Goal: Find specific page/section: Find specific page/section

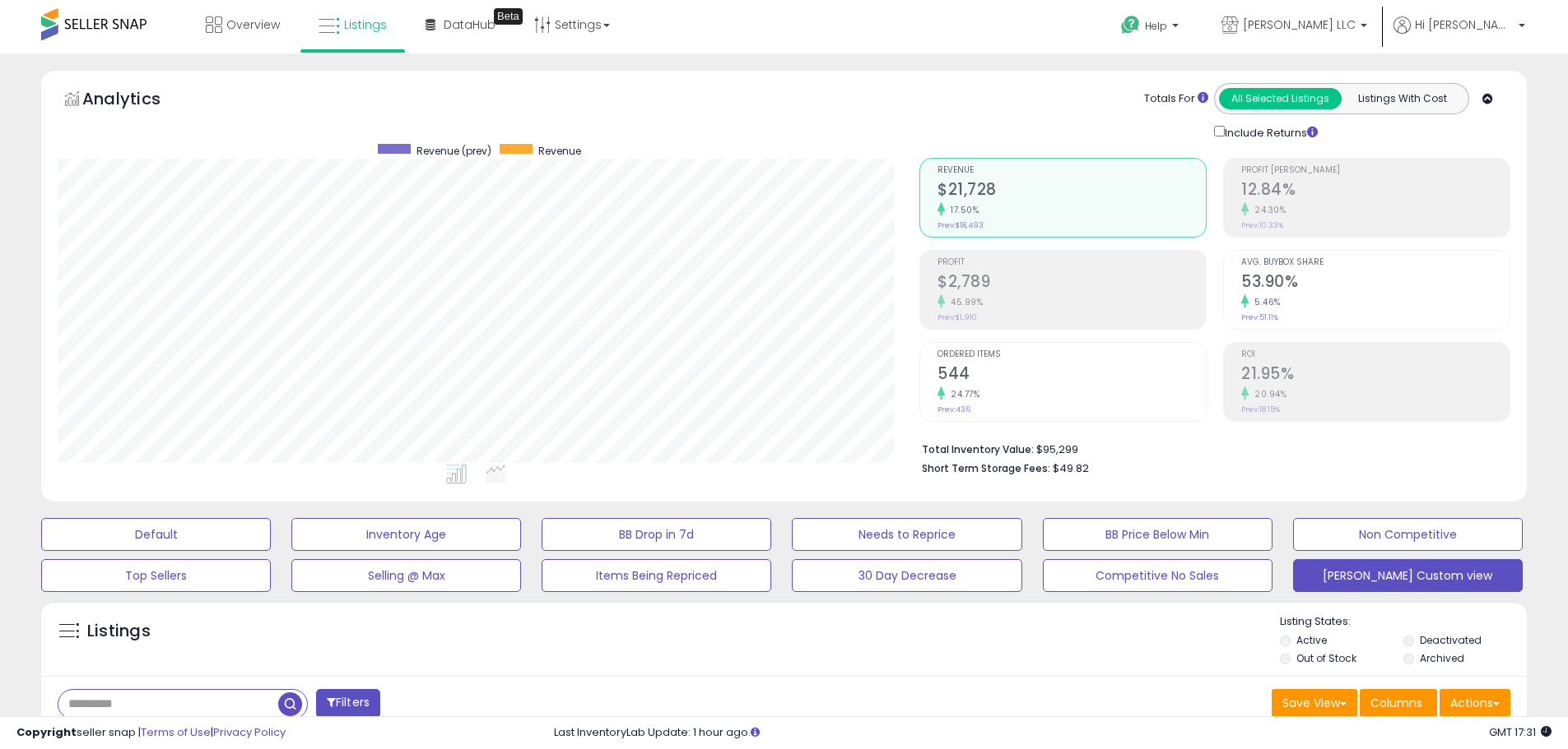
select select "*"
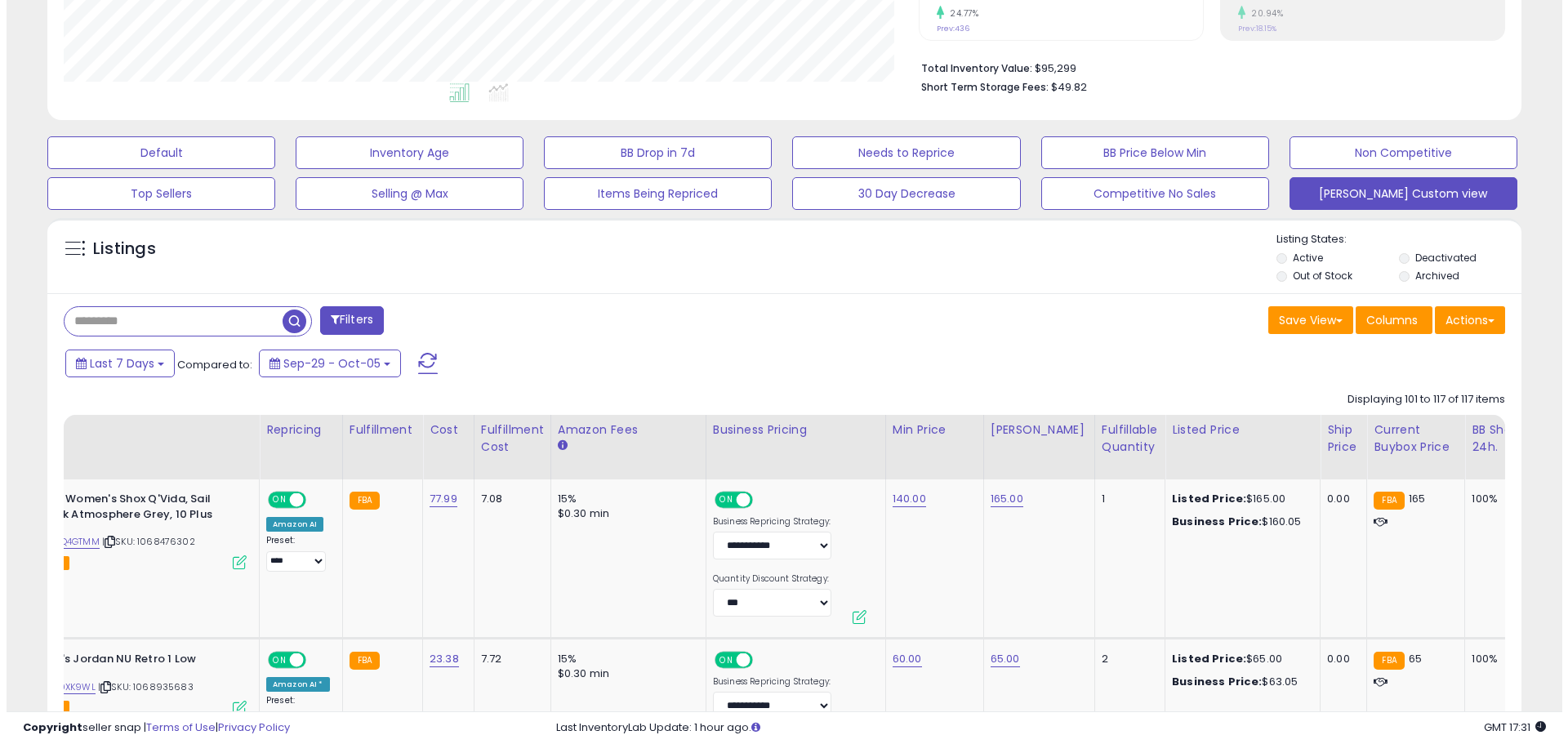
scroll to position [375, 0]
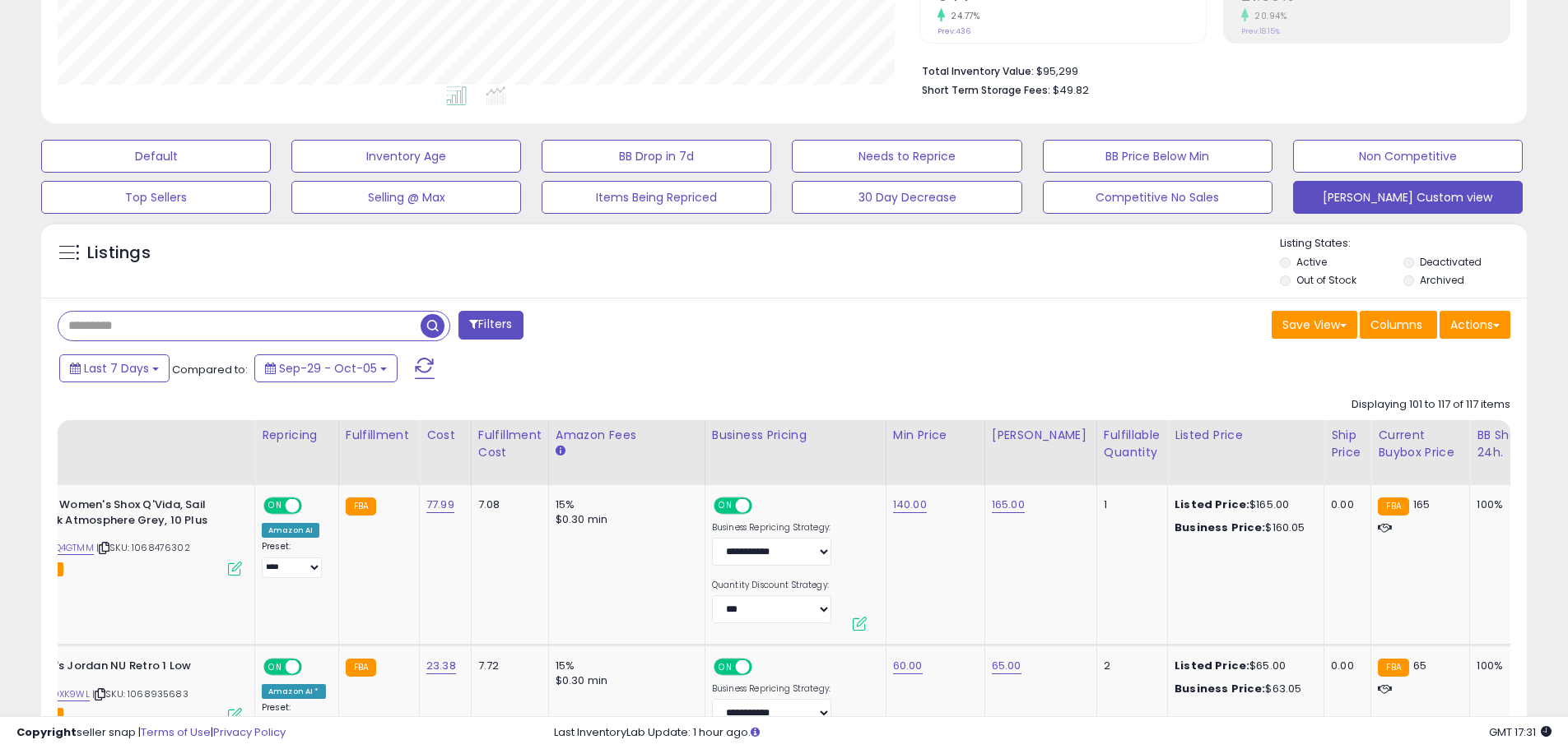
paste input "**********"
click at [464, 321] on button "Filters" at bounding box center [491, 325] width 65 height 29
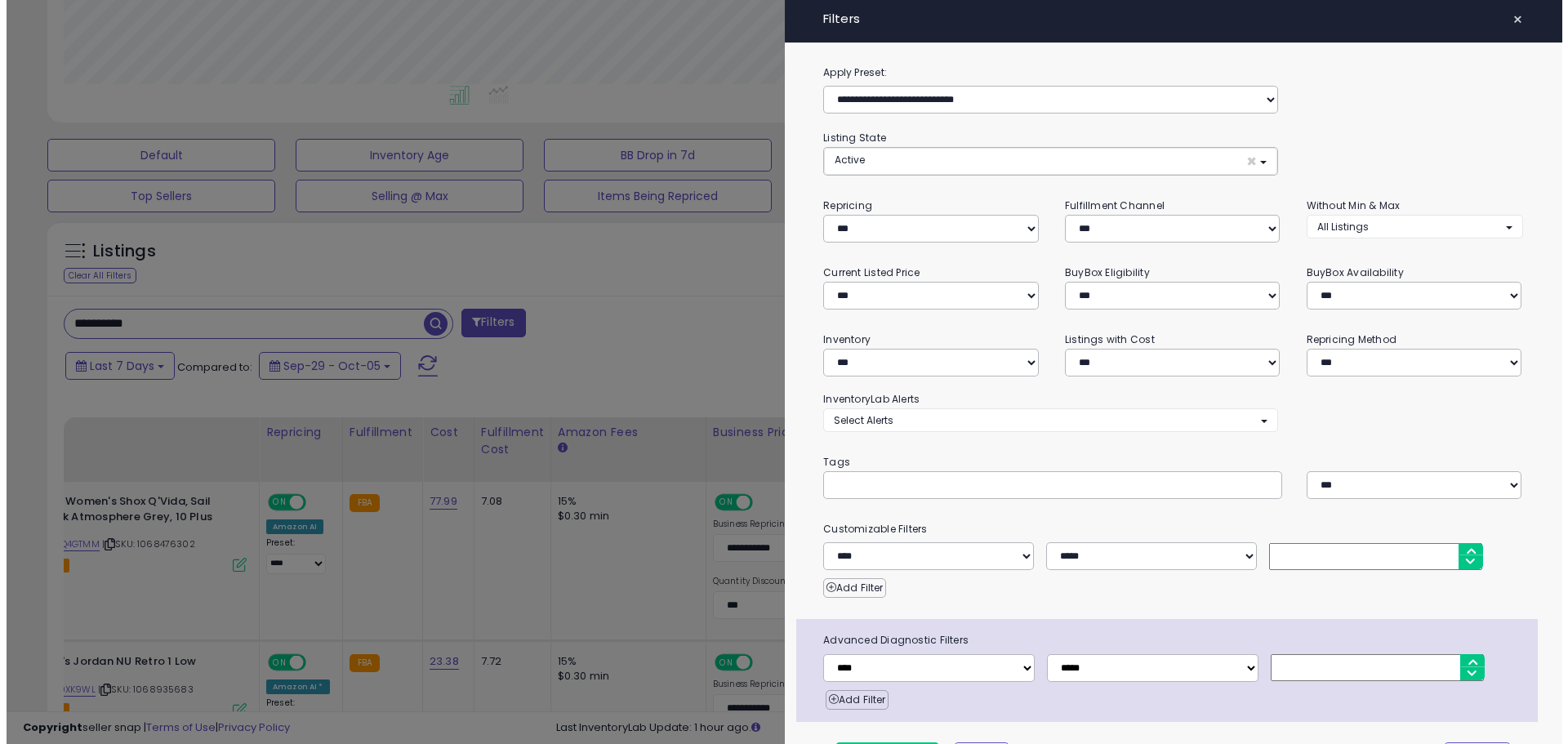
scroll to position [335, 862]
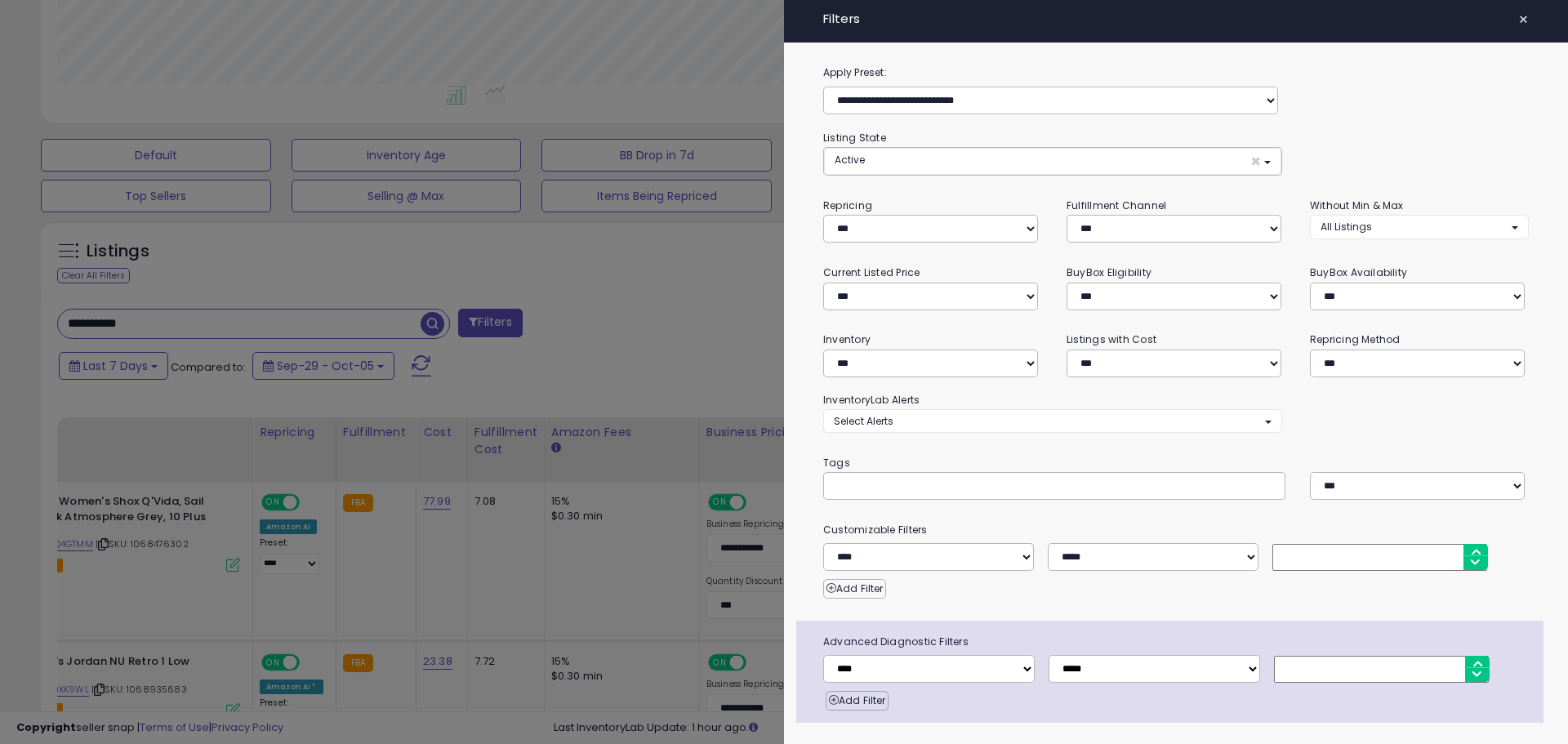
click at [580, 317] on div at bounding box center [784, 372] width 1568 height 744
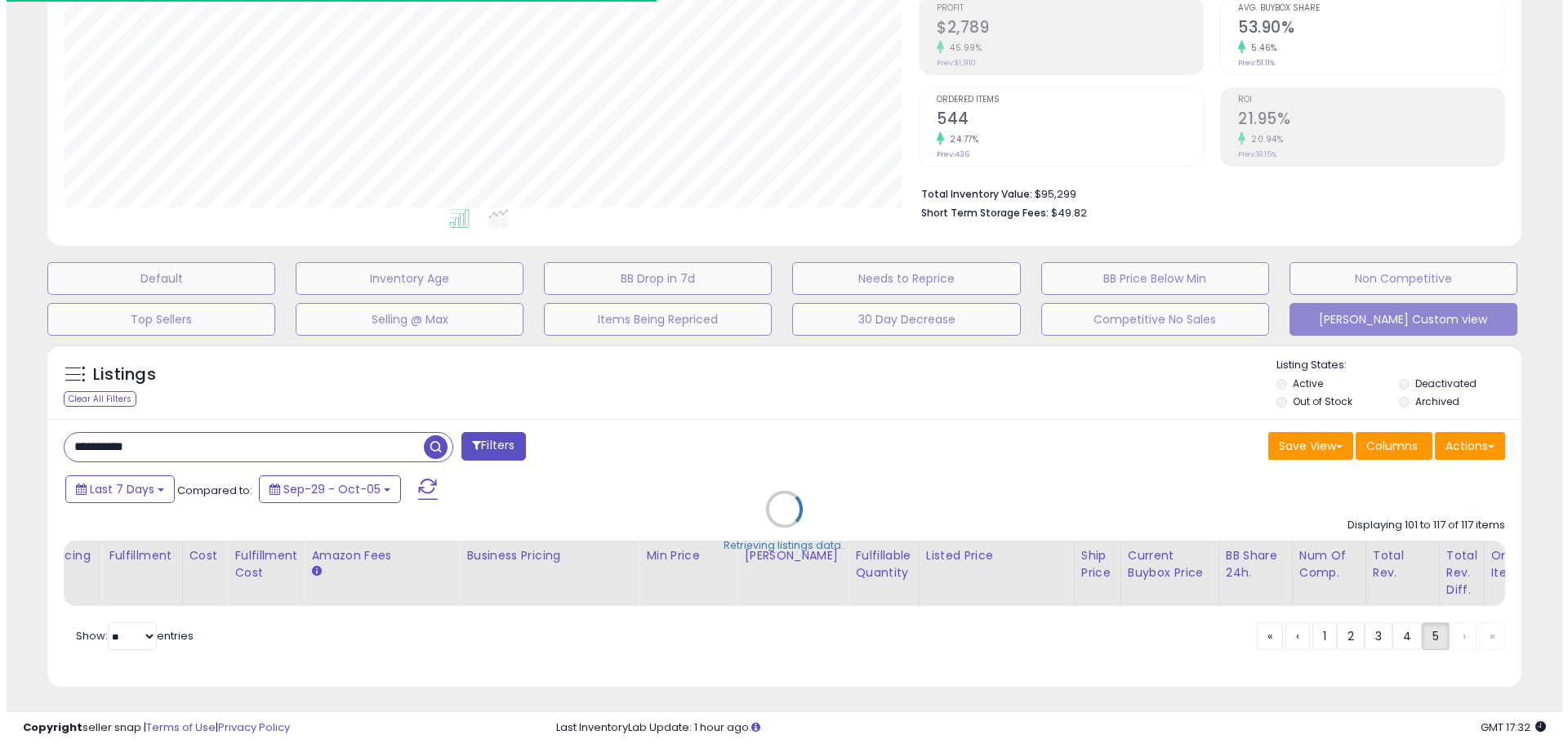
scroll to position [816790, 815935]
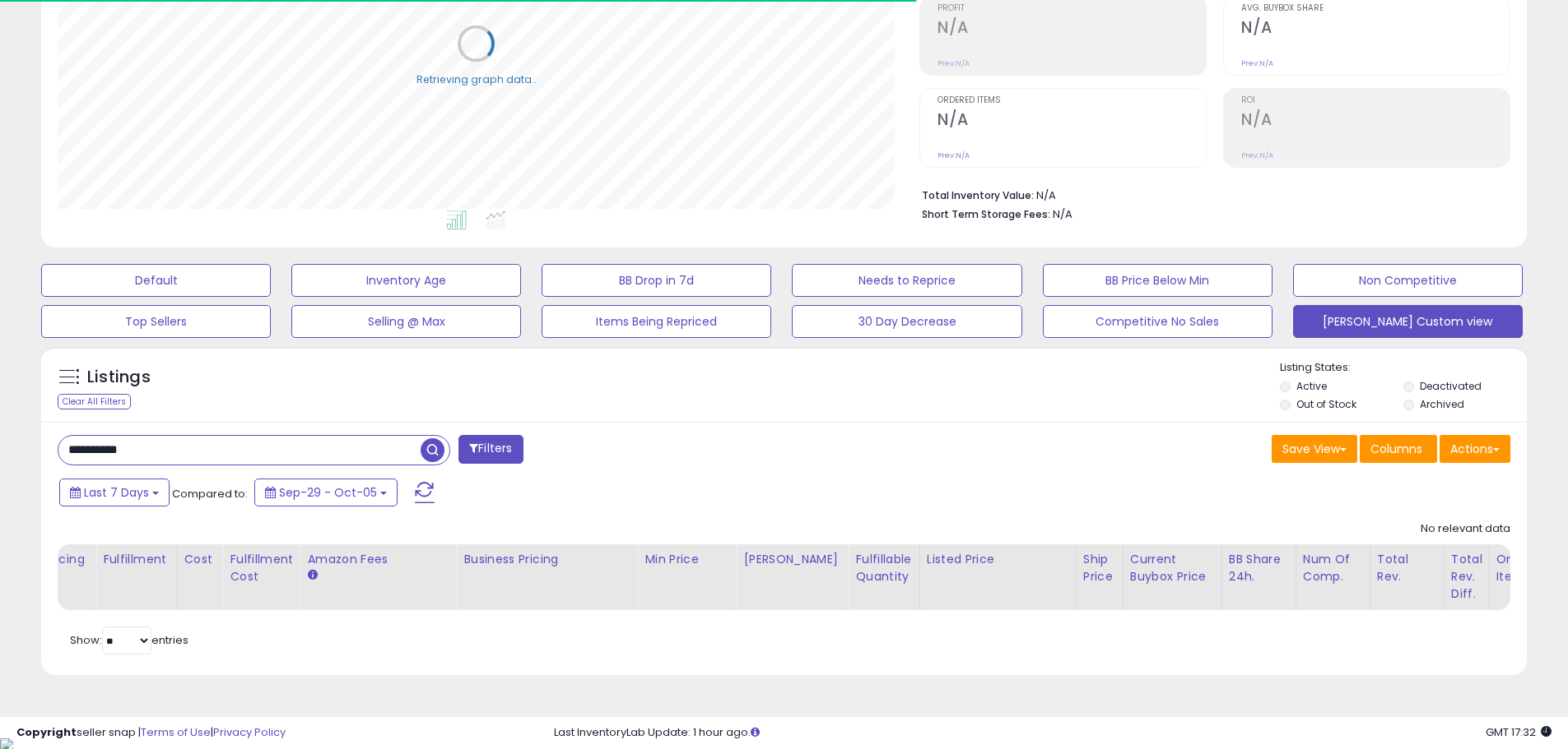
click at [439, 450] on span "button" at bounding box center [432, 450] width 24 height 24
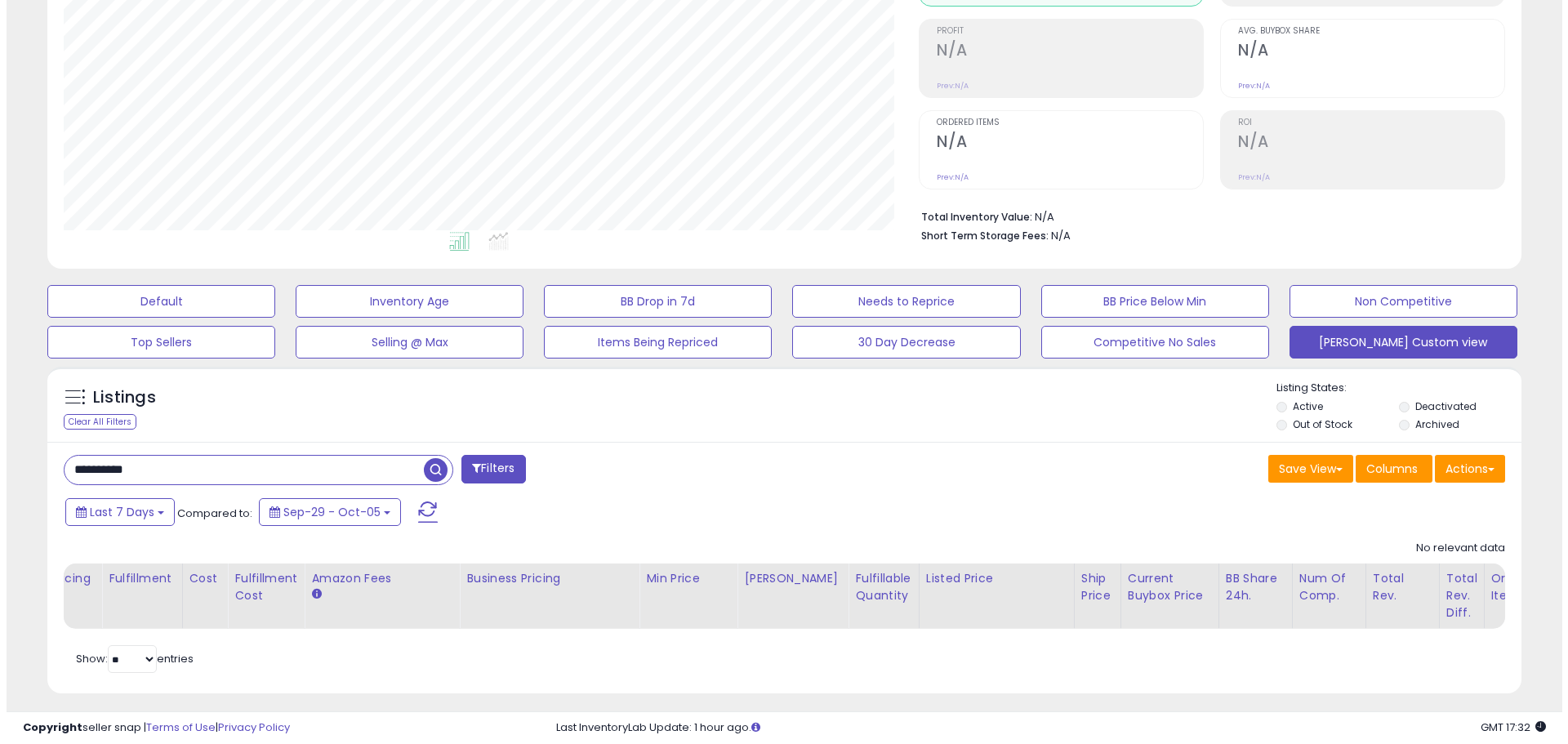
scroll to position [252, 0]
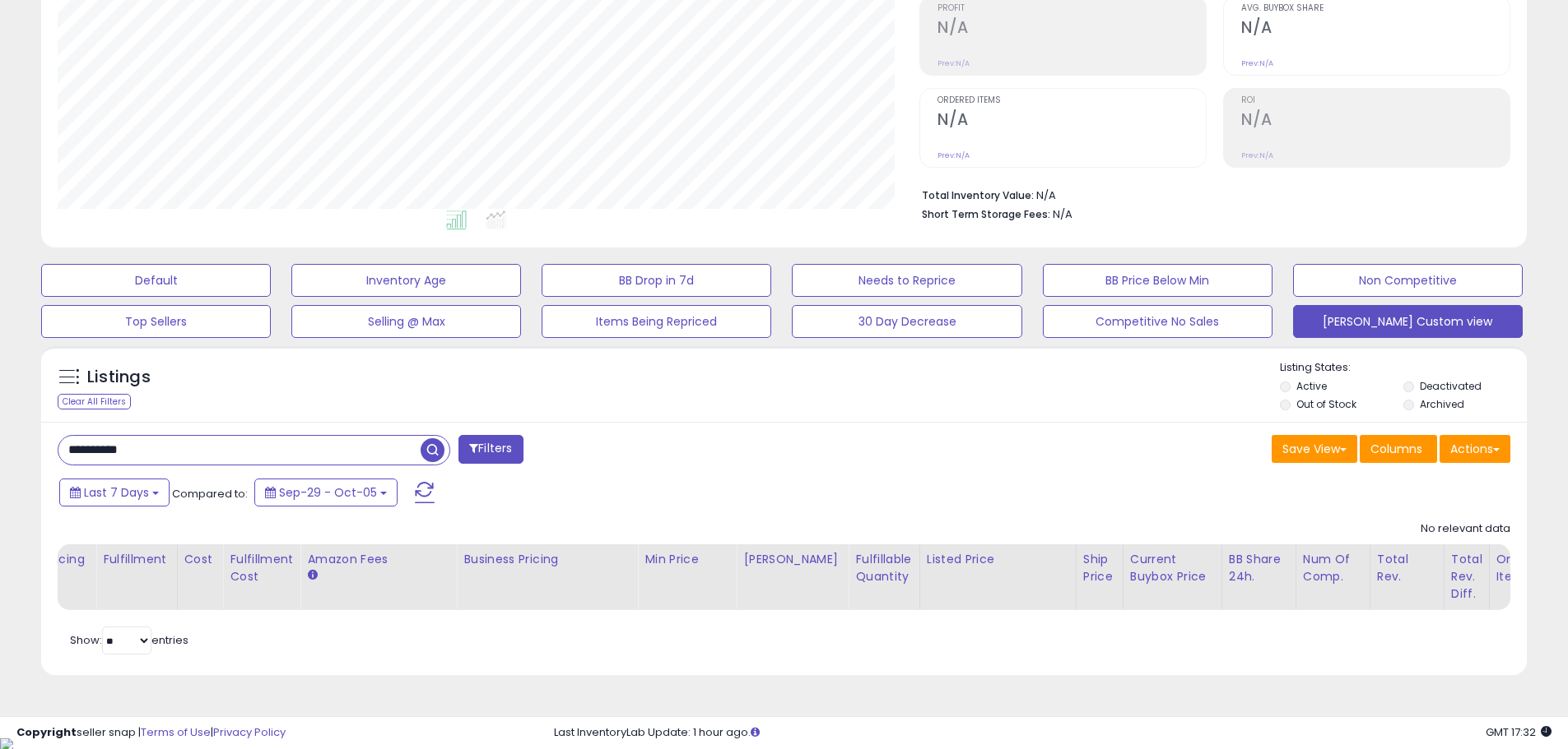
click at [426, 443] on span "button" at bounding box center [432, 450] width 24 height 24
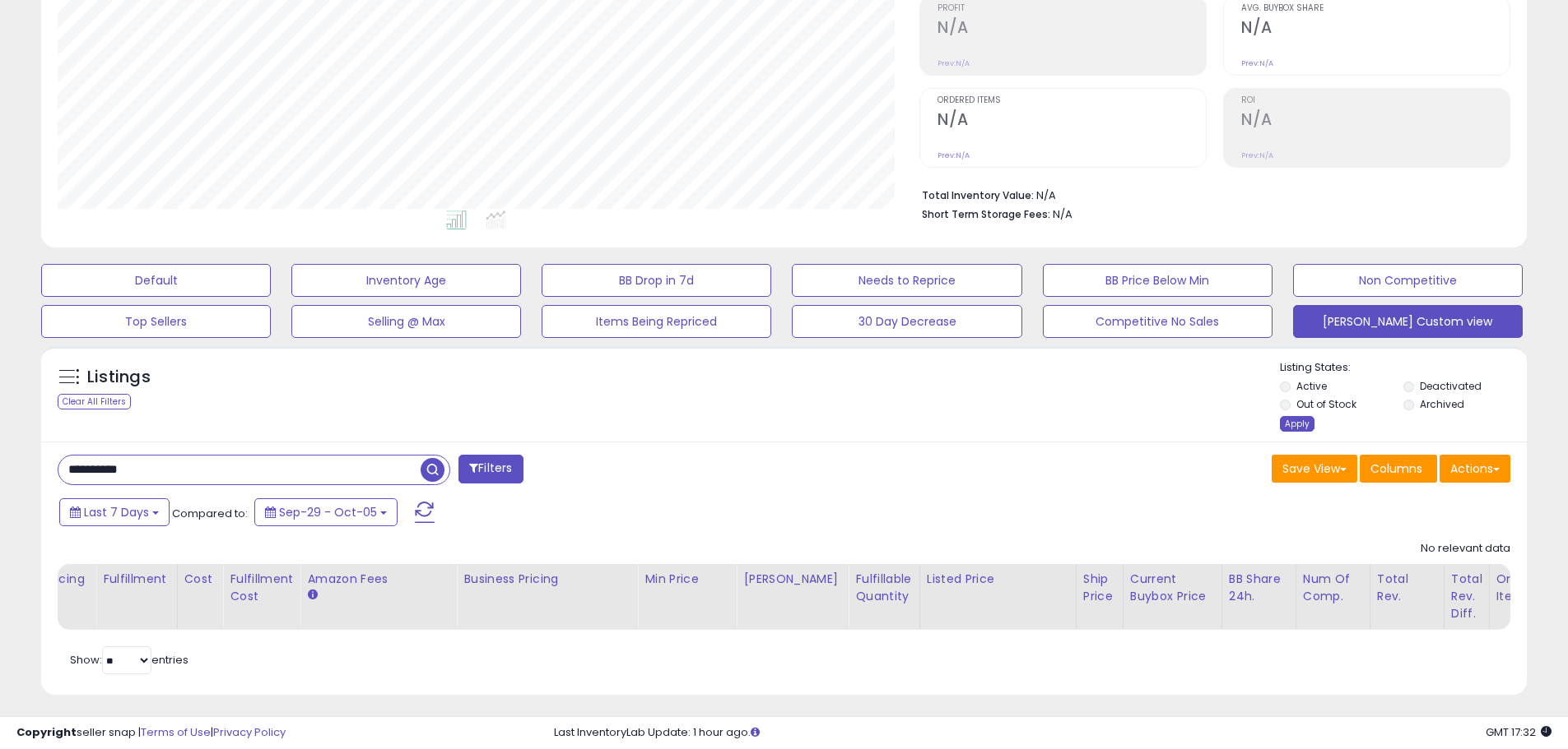
click at [1295, 418] on div "Apply" at bounding box center [1297, 424] width 35 height 16
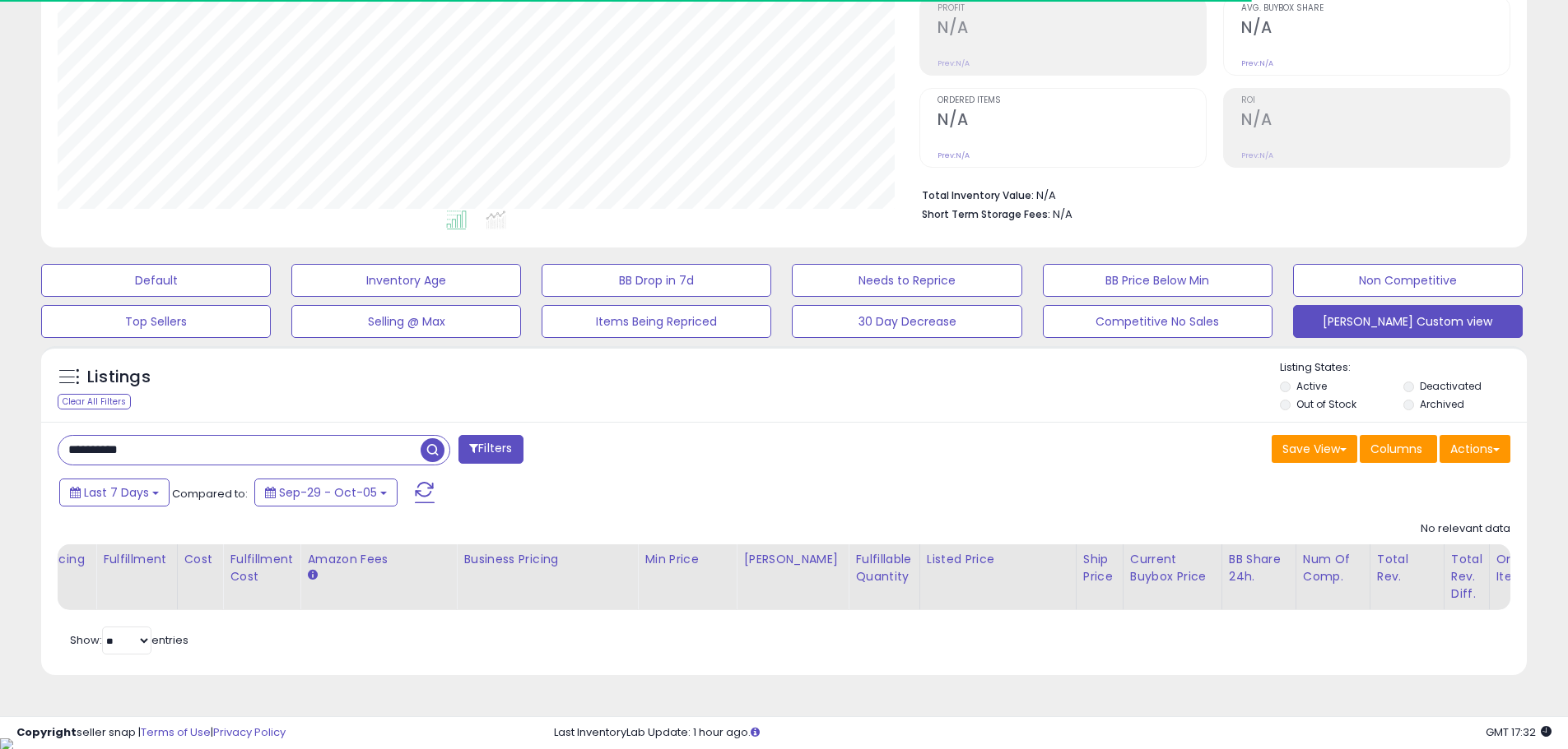
click at [483, 440] on button "Filters" at bounding box center [491, 449] width 65 height 29
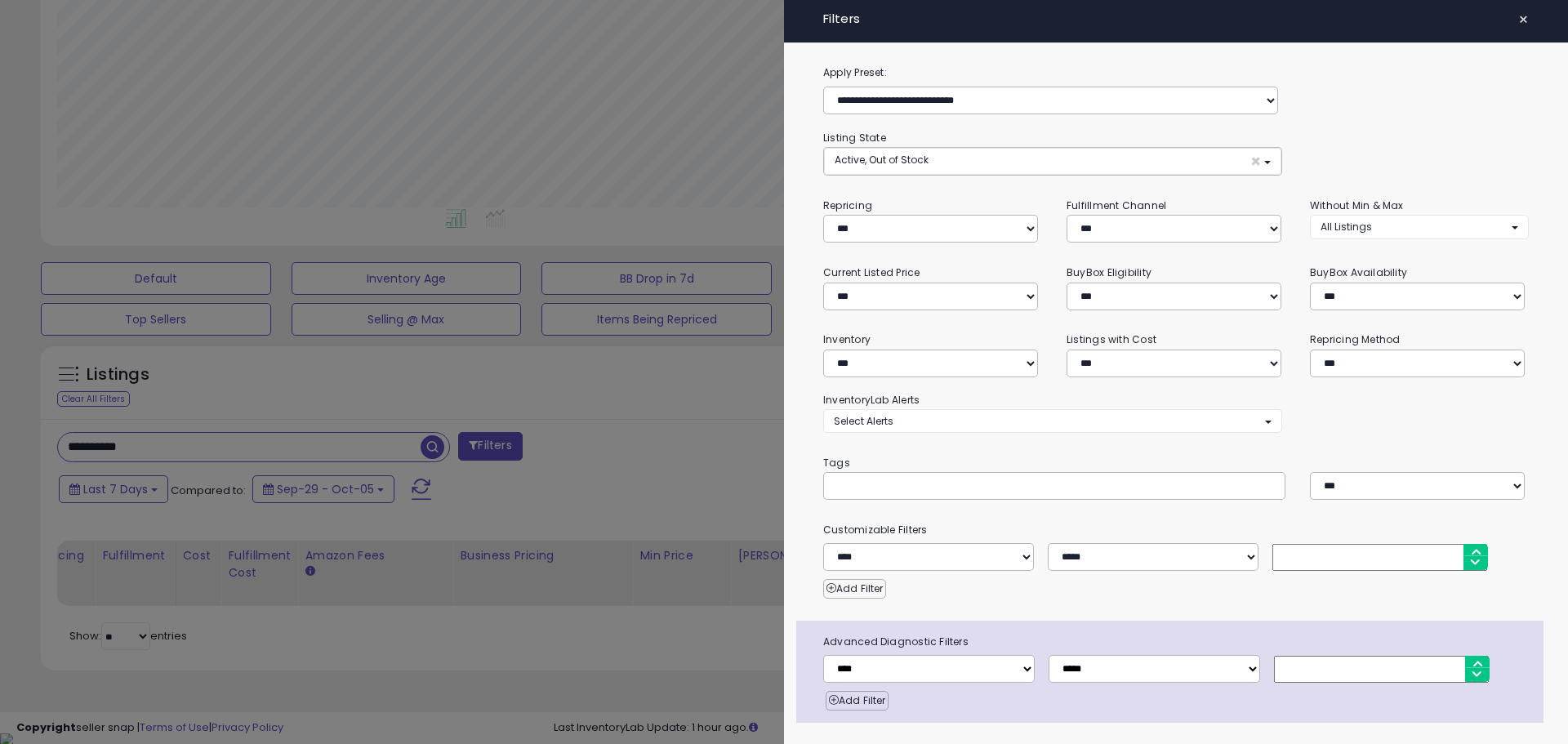
click at [607, 434] on div at bounding box center [784, 372] width 1568 height 744
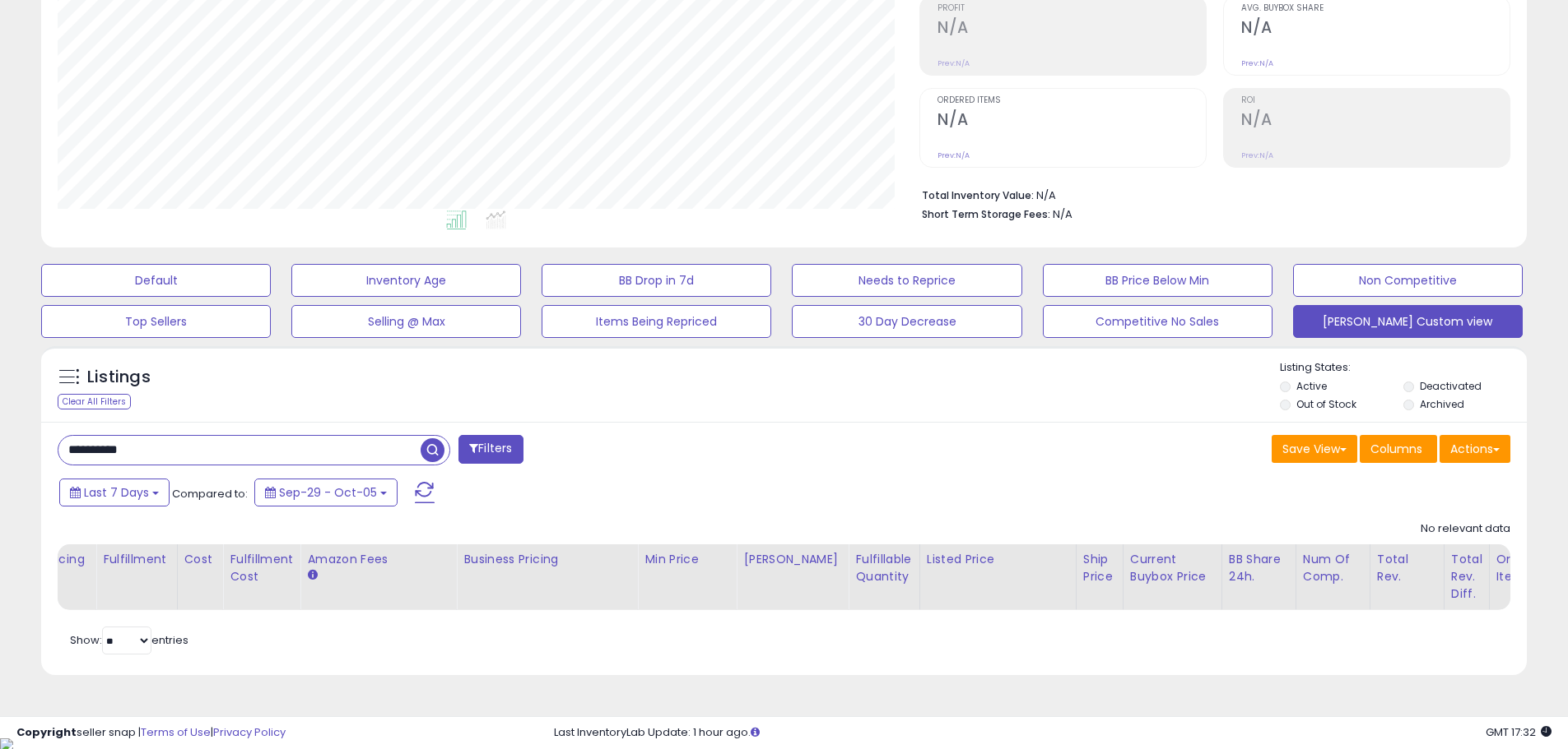
click at [430, 450] on span "button" at bounding box center [432, 450] width 24 height 24
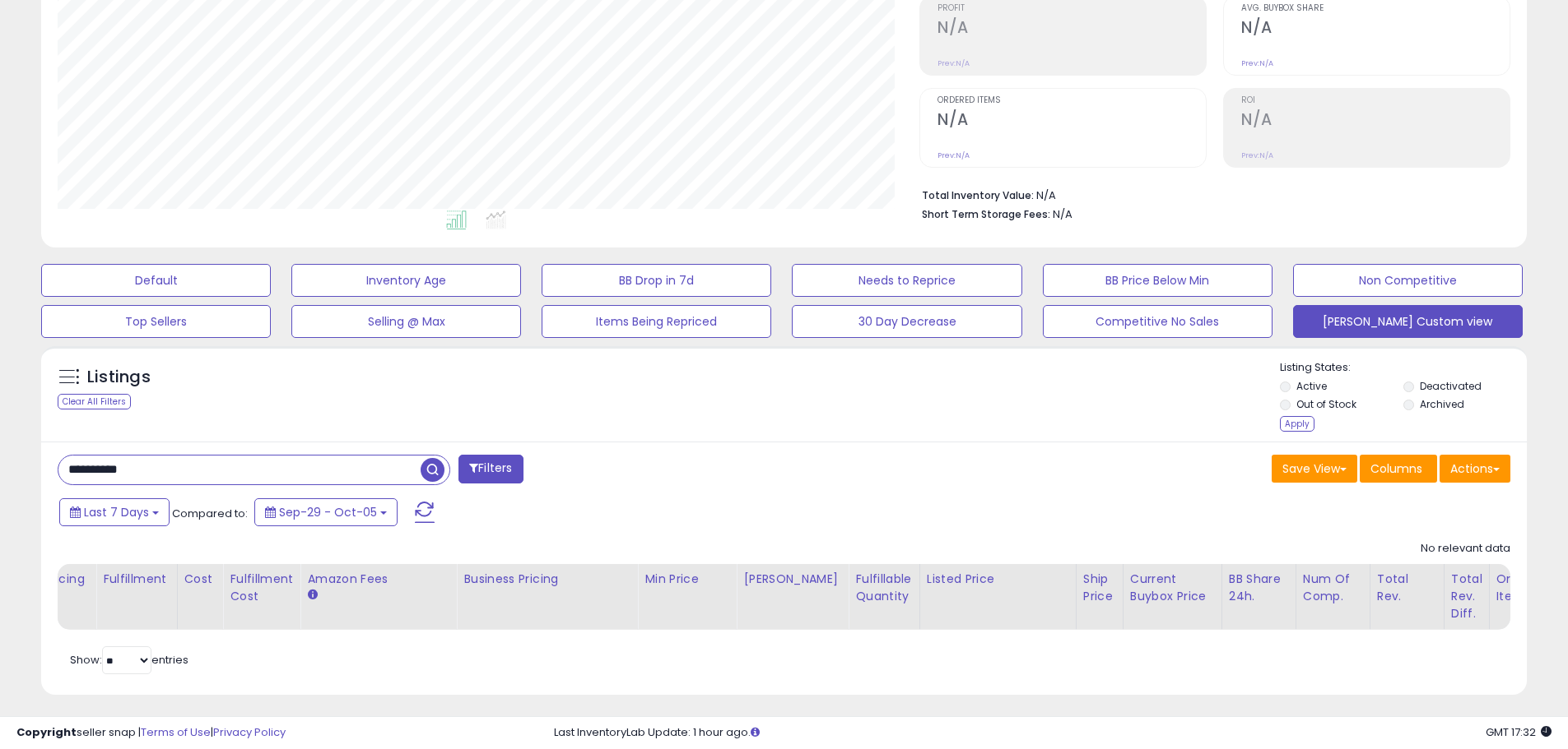
click at [427, 473] on span "button" at bounding box center [432, 470] width 24 height 24
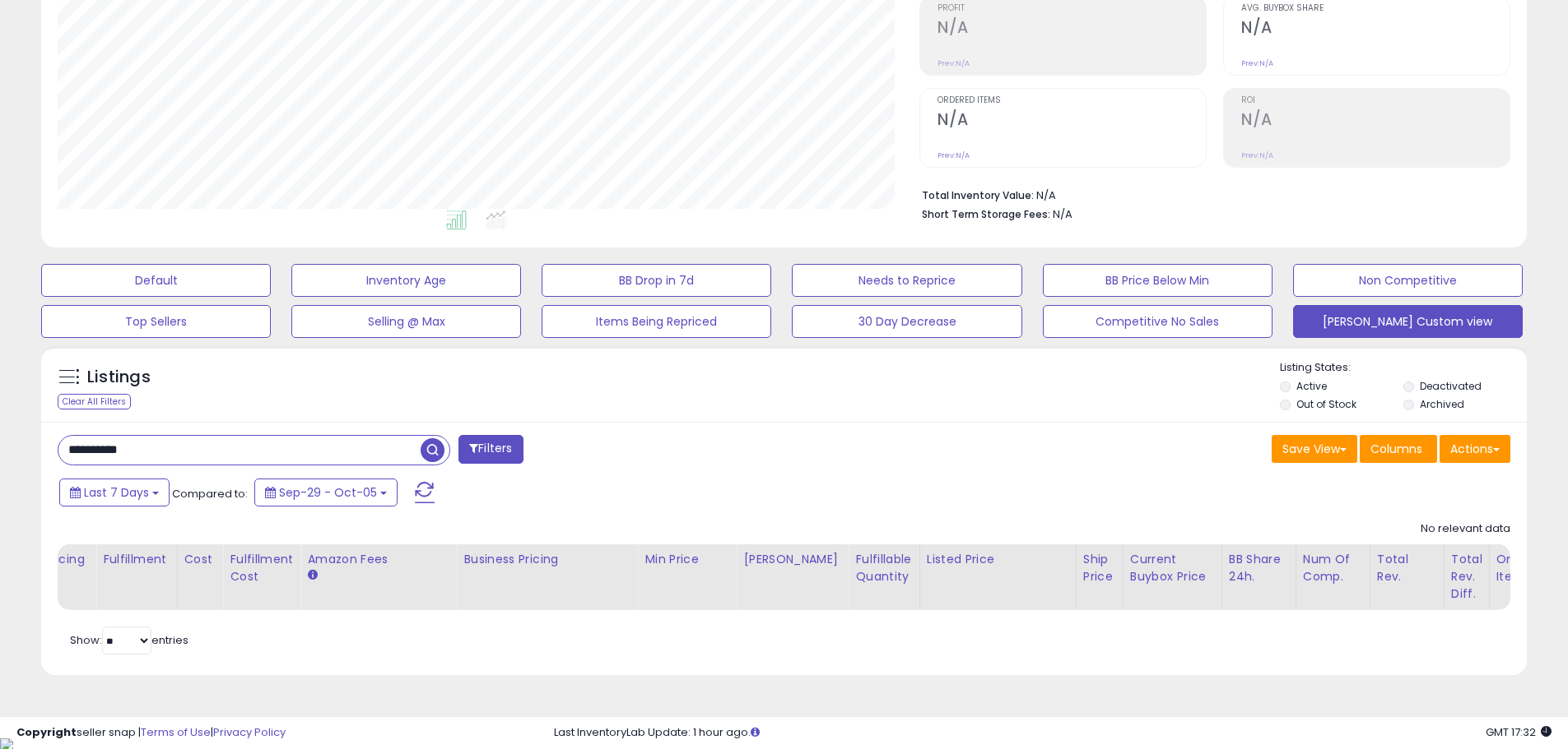
click at [1416, 386] on li "Deactivated" at bounding box center [1464, 388] width 121 height 18
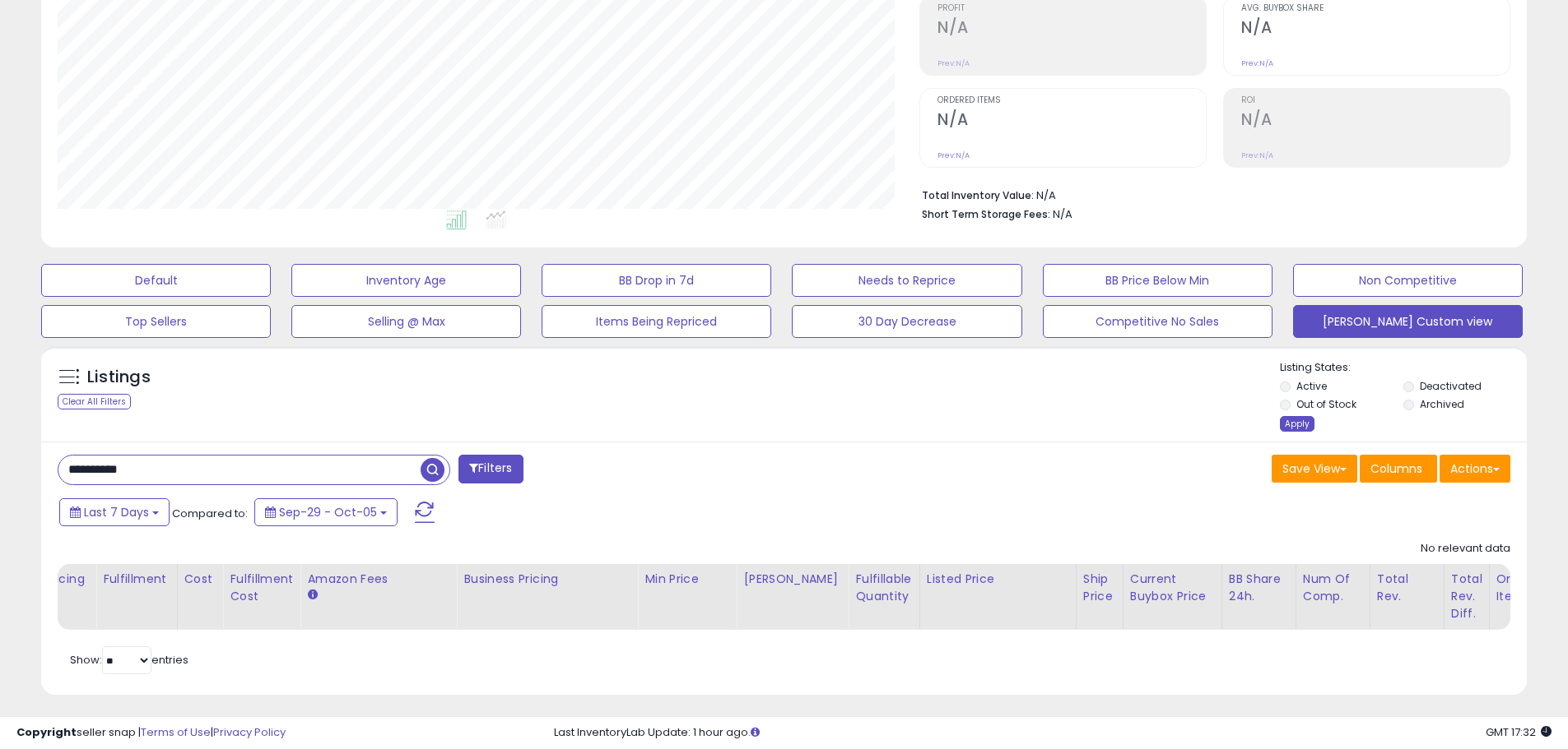
click at [1305, 420] on div "Apply" at bounding box center [1297, 424] width 35 height 16
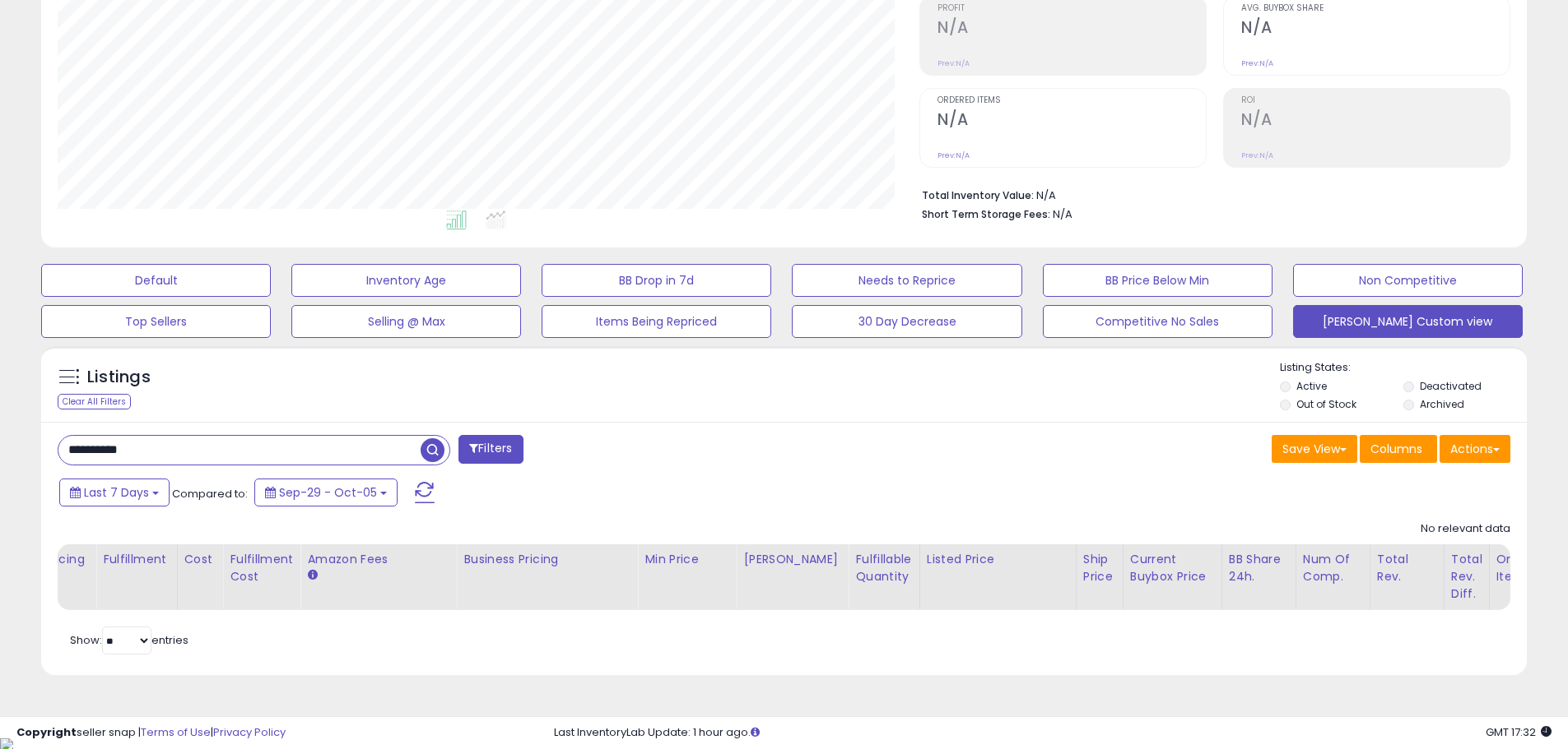
click at [430, 450] on span "button" at bounding box center [432, 450] width 24 height 24
click at [194, 442] on input "**********" at bounding box center [239, 450] width 363 height 29
paste input "text"
type input "**********"
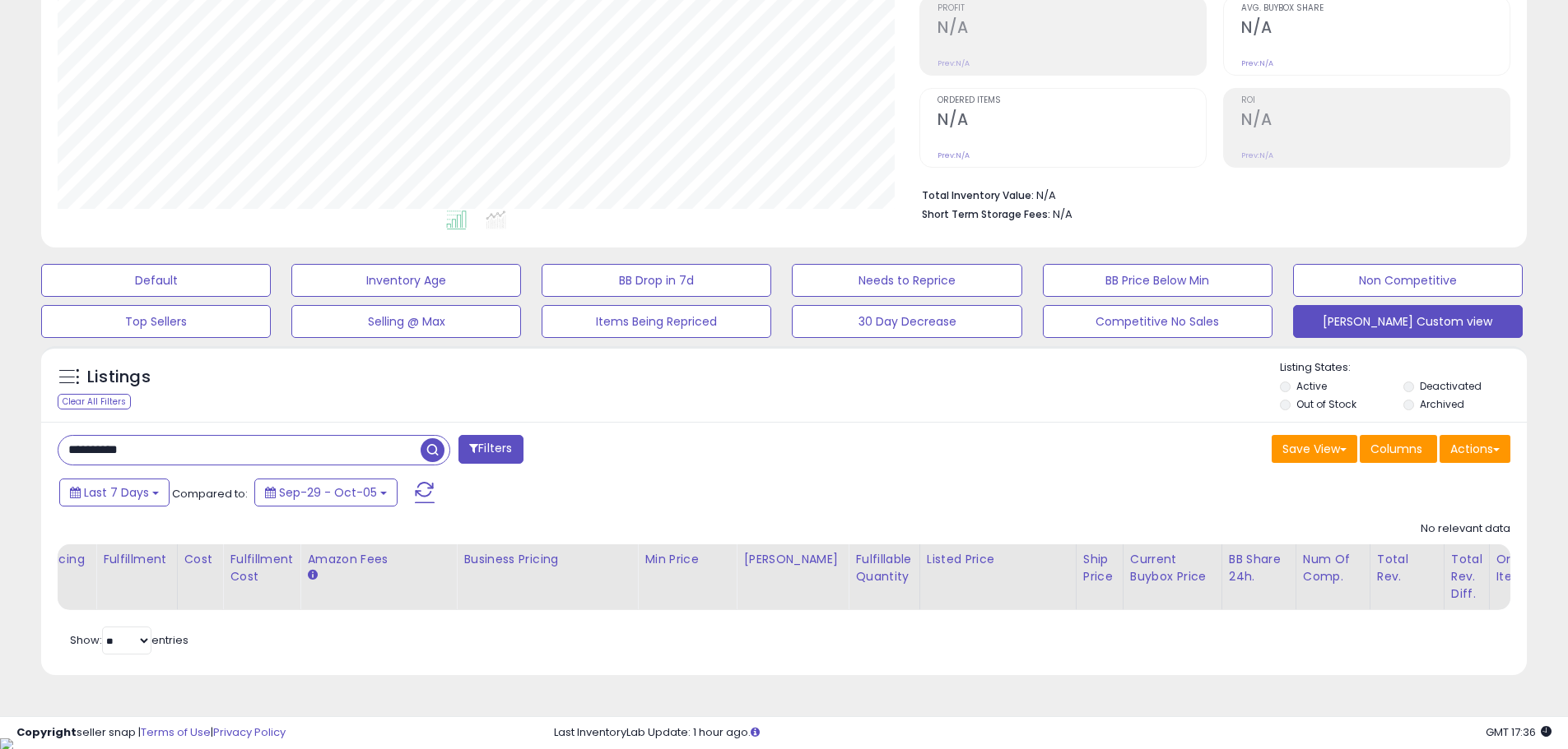
click at [487, 445] on button "Filters" at bounding box center [491, 449] width 65 height 29
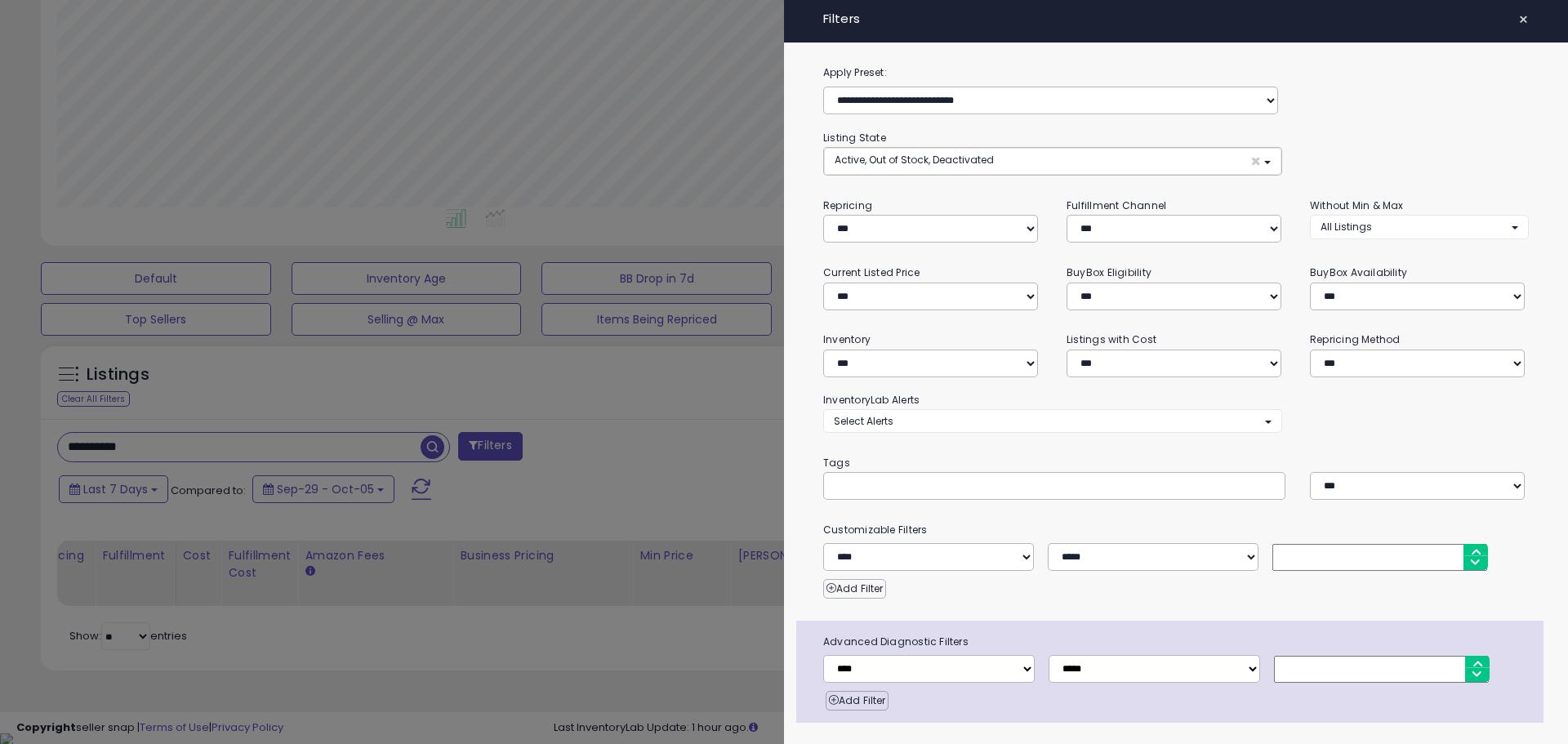
click at [576, 447] on div at bounding box center [784, 372] width 1568 height 744
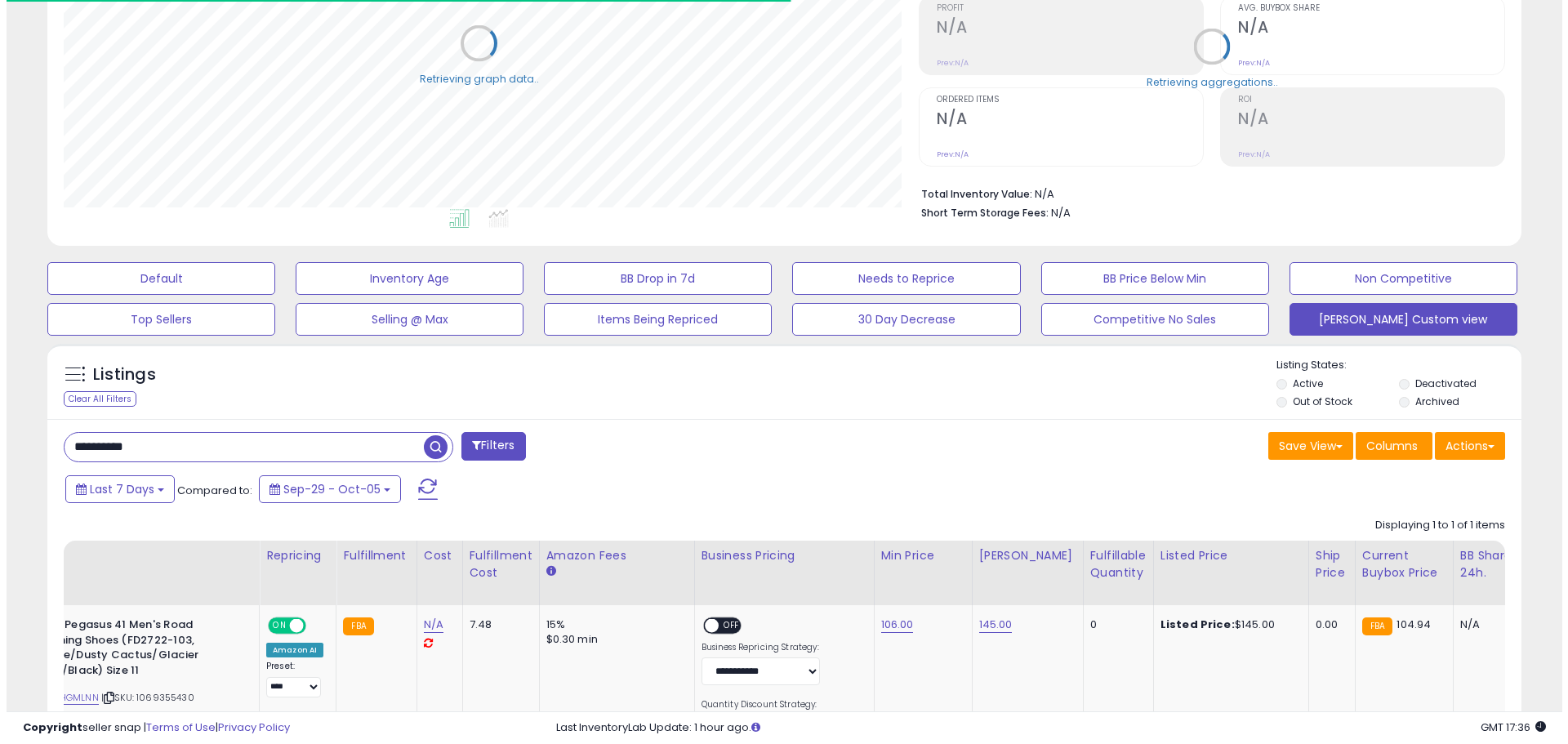
scroll to position [816790, 815935]
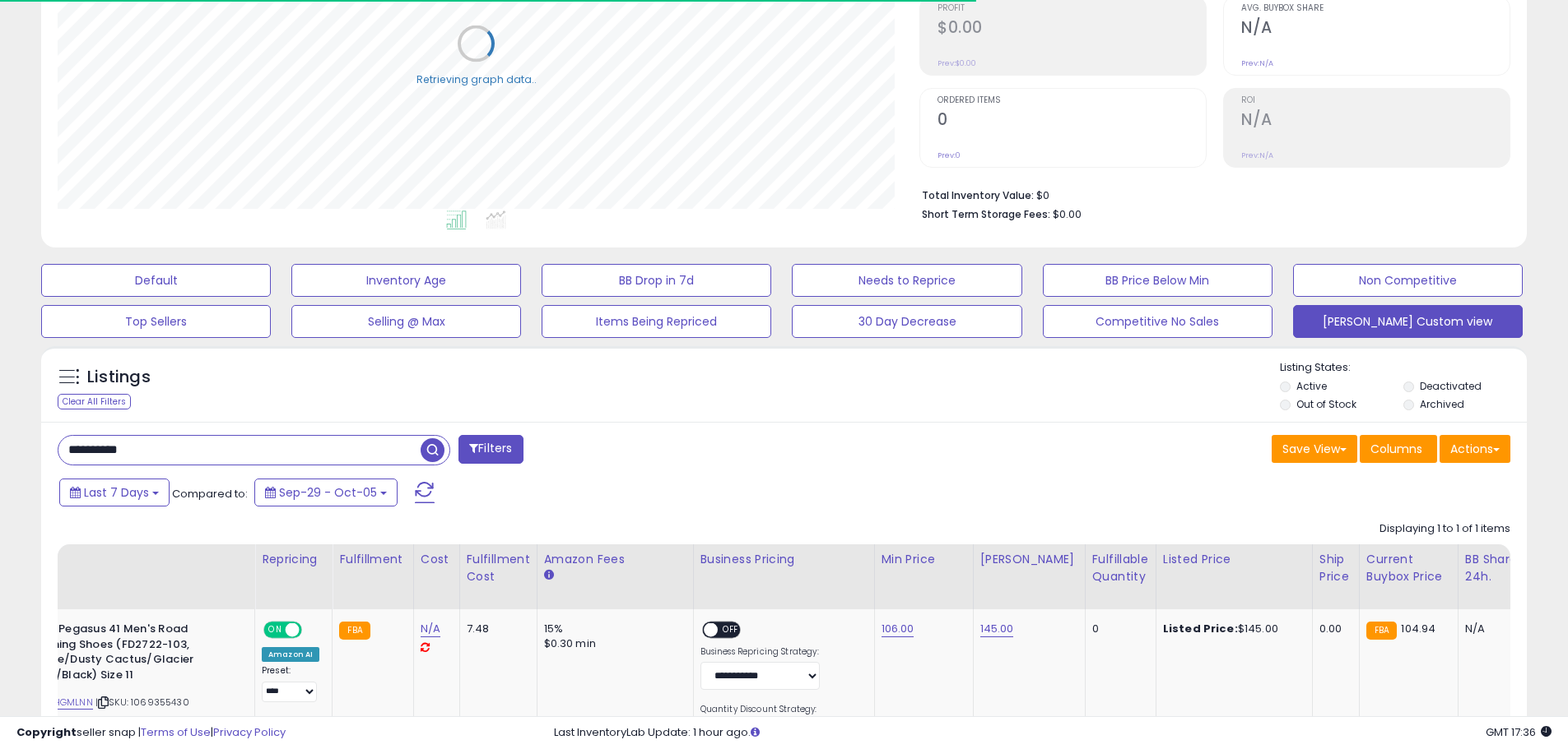
click at [434, 451] on span "button" at bounding box center [432, 450] width 24 height 24
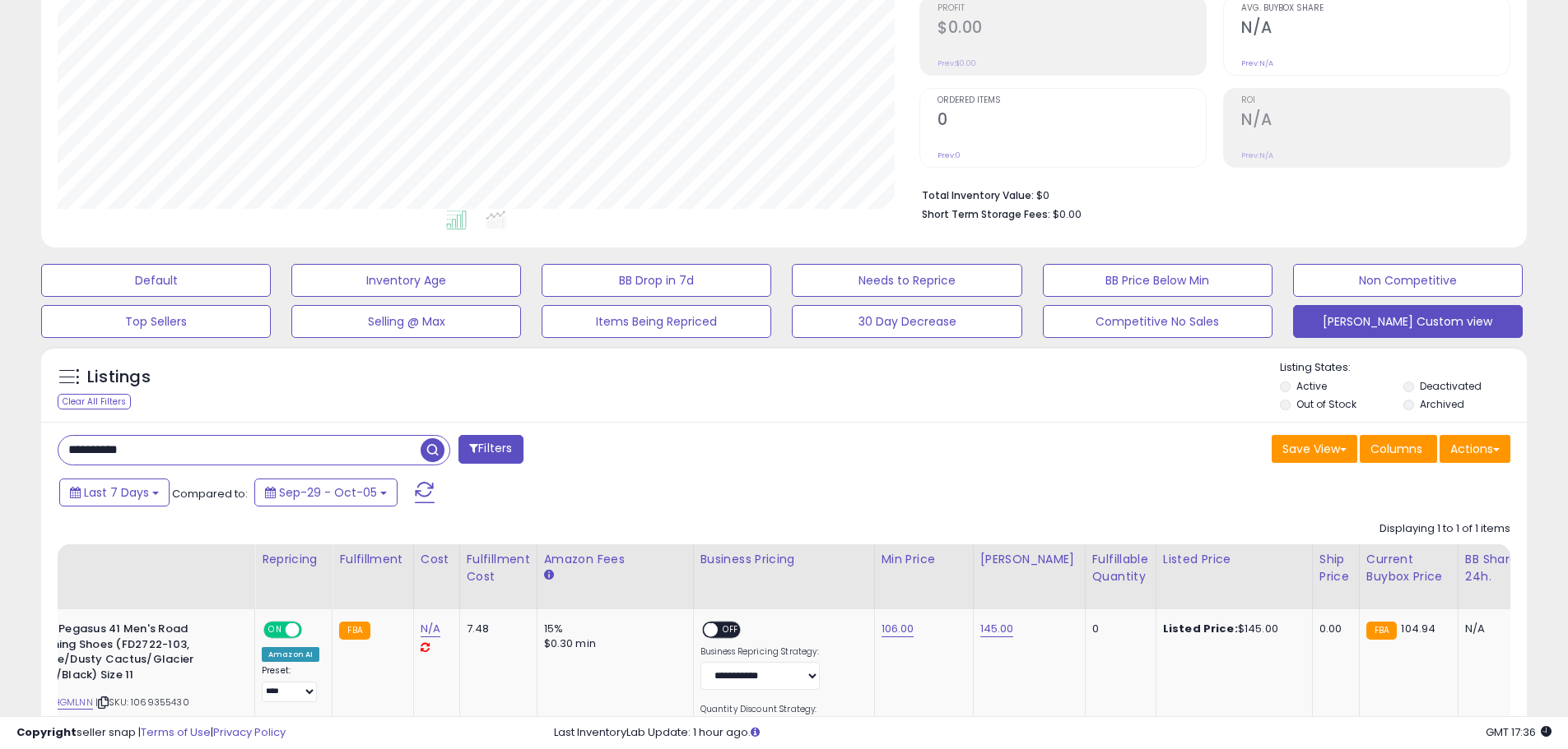
click at [696, 430] on div "**********" at bounding box center [784, 629] width 1486 height 415
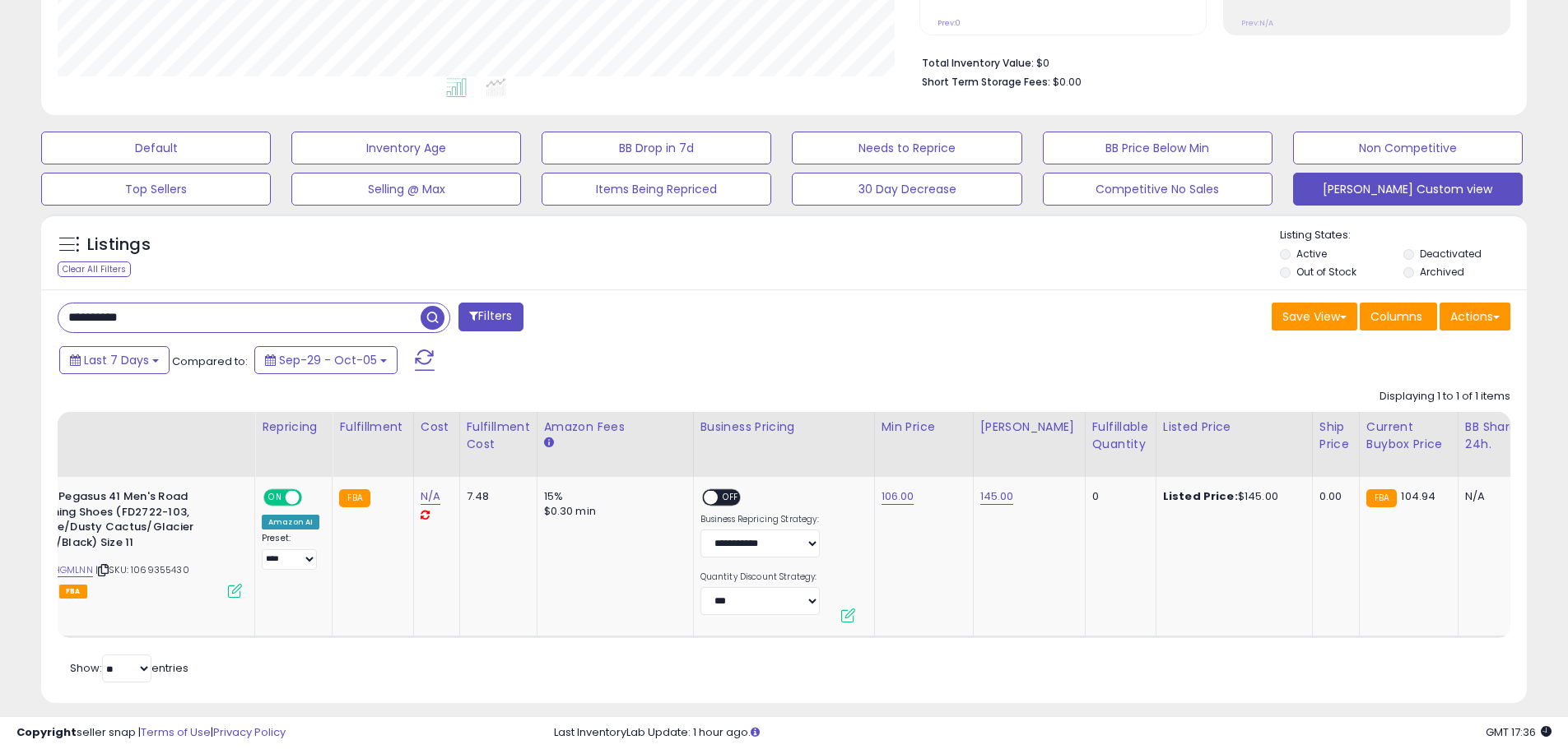
scroll to position [415, 0]
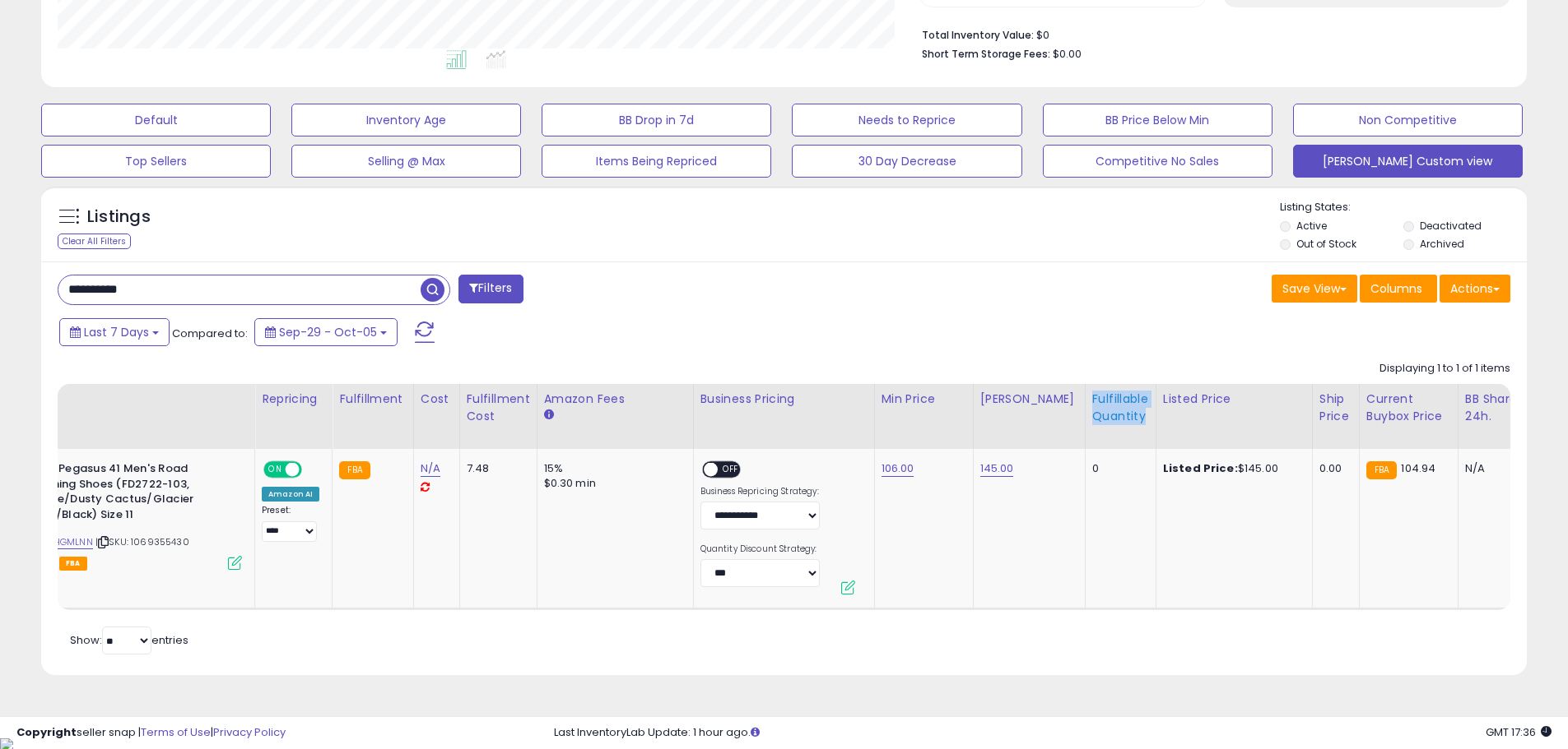
drag, startPoint x: 1094, startPoint y: 399, endPoint x: 1122, endPoint y: 419, distance: 34.4
click at [1122, 419] on th "Fulfillable Quantity" at bounding box center [1120, 416] width 71 height 65
copy div "Fulfillable Quantity"
